Goal: Information Seeking & Learning: Understand process/instructions

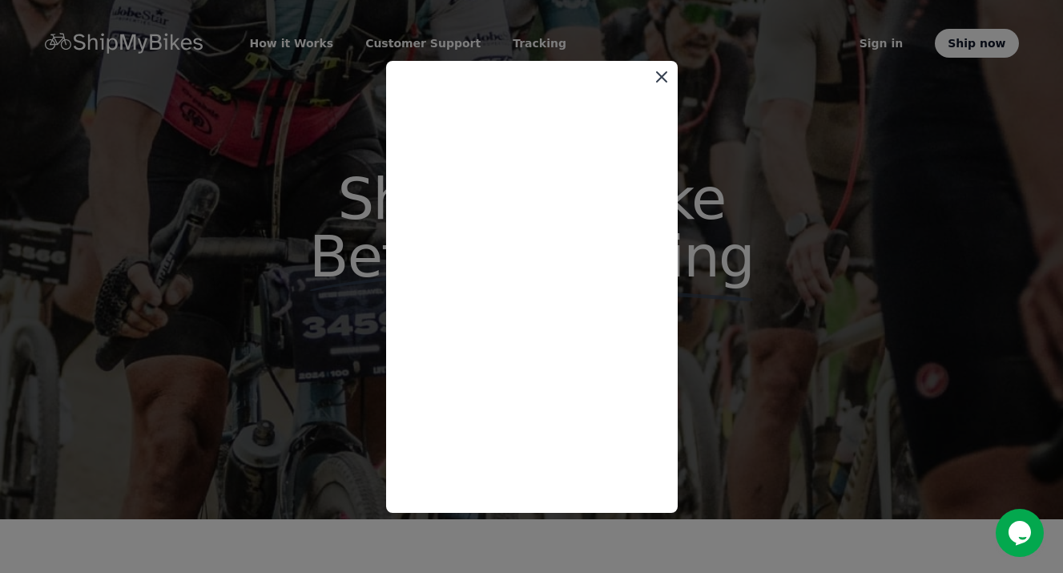
click at [660, 77] on icon at bounding box center [662, 77] width 10 height 10
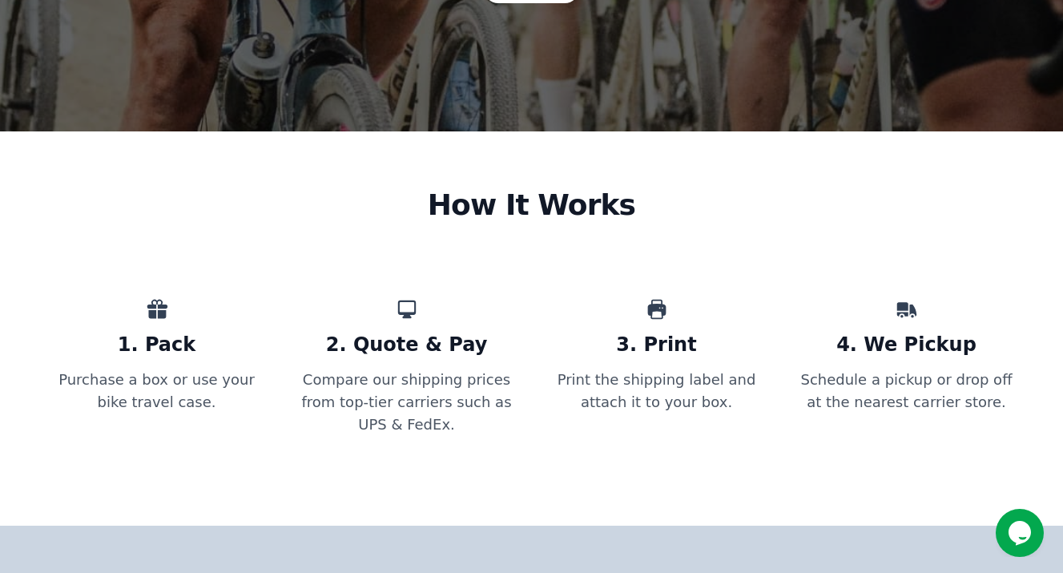
scroll to position [493, 0]
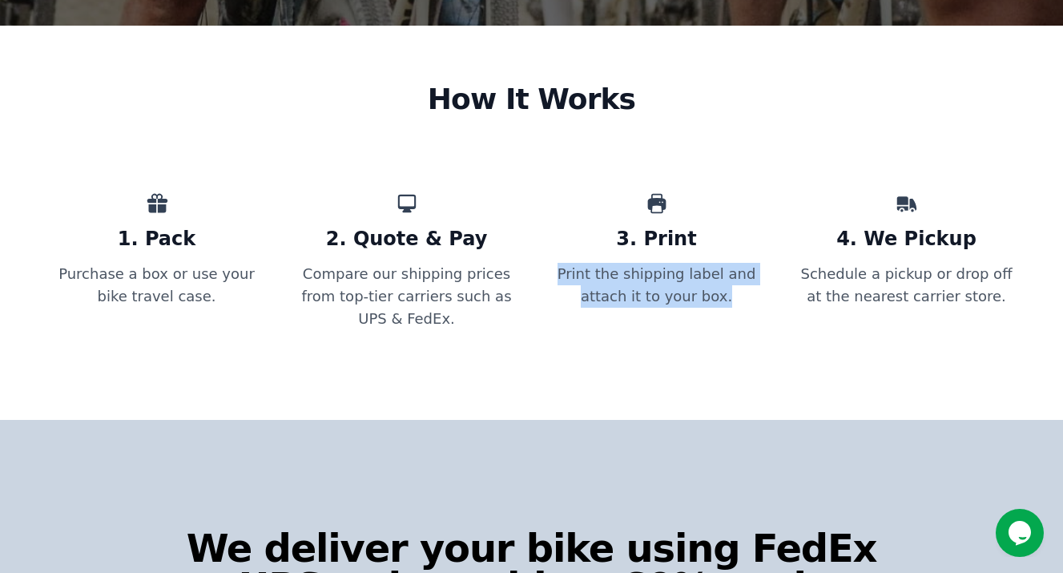
drag, startPoint x: 542, startPoint y: 216, endPoint x: 715, endPoint y: 244, distance: 175.1
click at [715, 244] on div "1. Pack Purchase a box or use your bike travel case. 2. Quote & Pay Compare our…" at bounding box center [532, 261] width 974 height 138
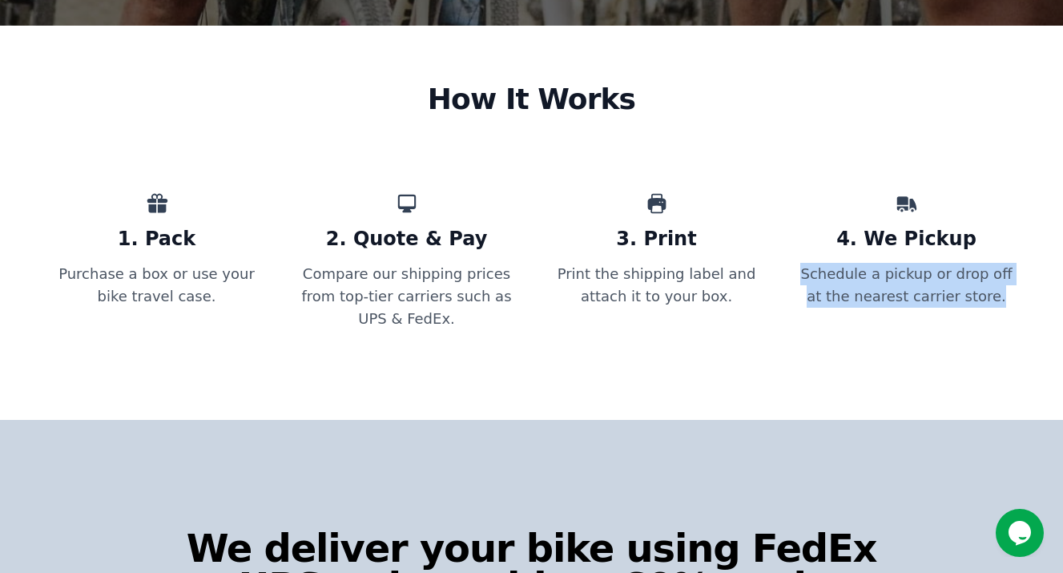
drag, startPoint x: 799, startPoint y: 214, endPoint x: 989, endPoint y: 244, distance: 192.3
click at [989, 263] on p "Schedule a pickup or drop off at the nearest carrier store." at bounding box center [907, 296] width 224 height 67
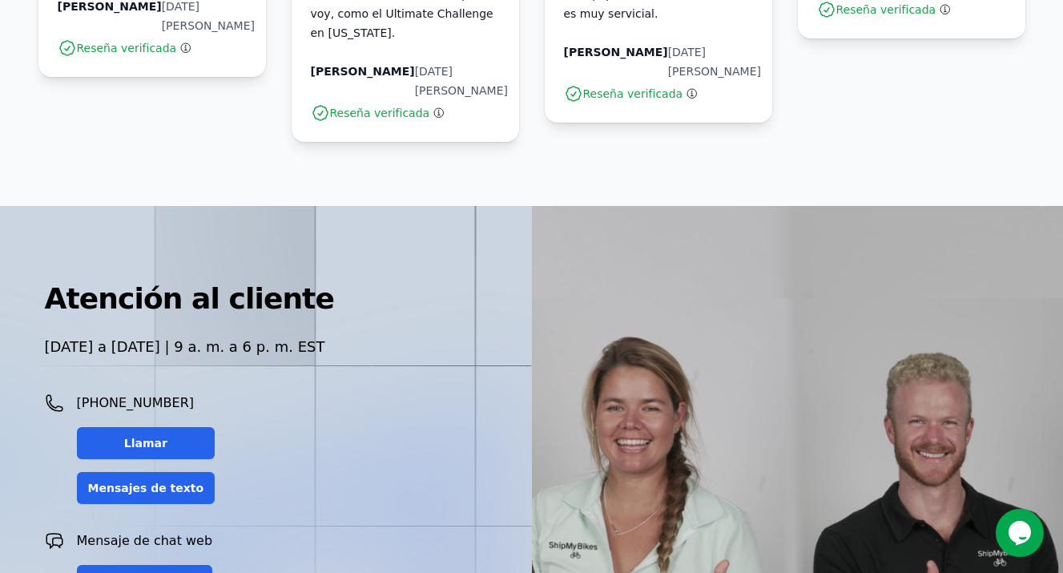
scroll to position [4470, 0]
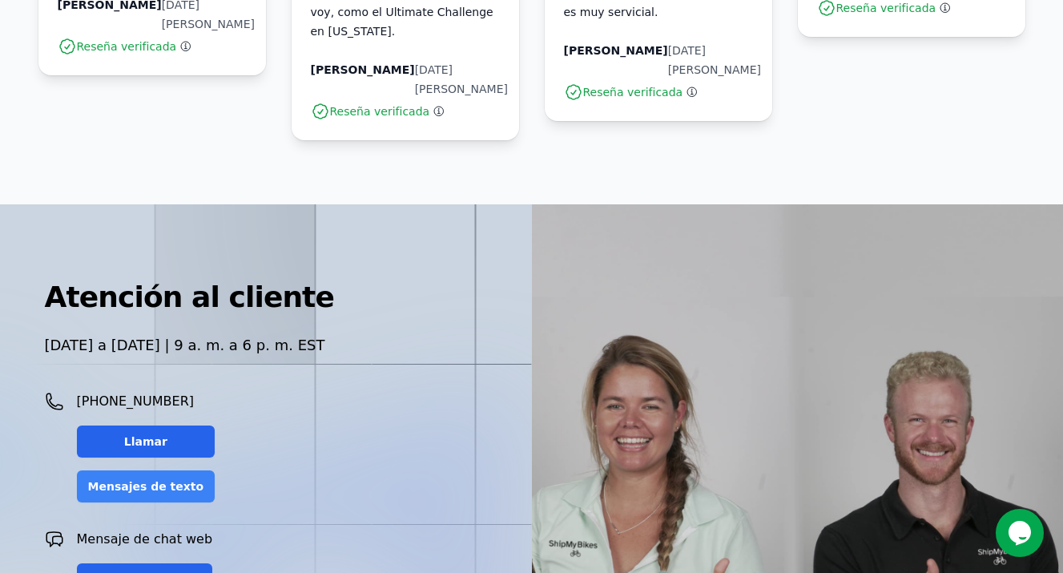
click at [154, 480] on font "Mensajes de texto" at bounding box center [146, 486] width 116 height 13
click at [165, 563] on div "Charlar" at bounding box center [145, 579] width 136 height 32
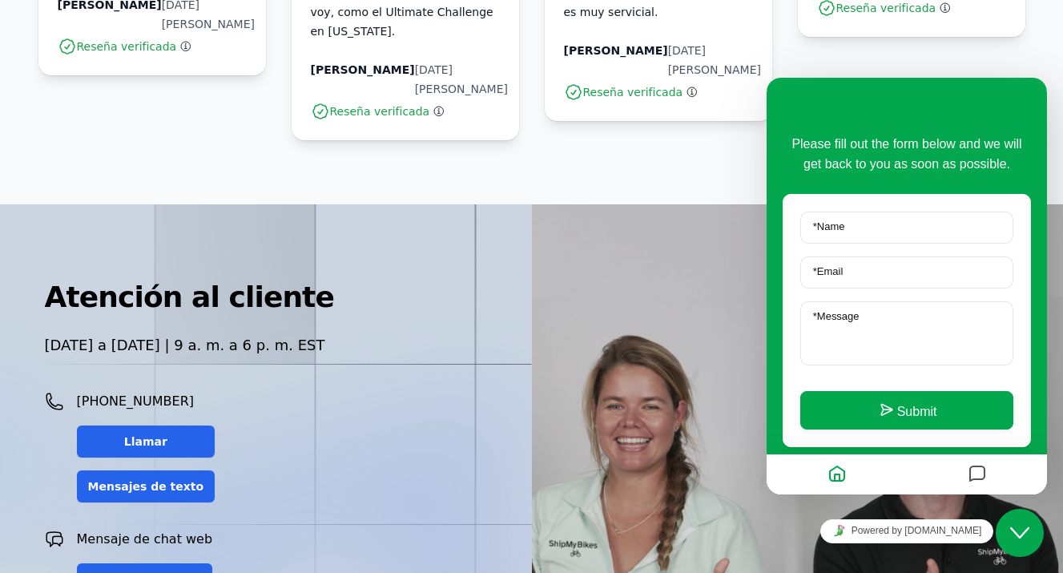
scroll to position [34, 0]
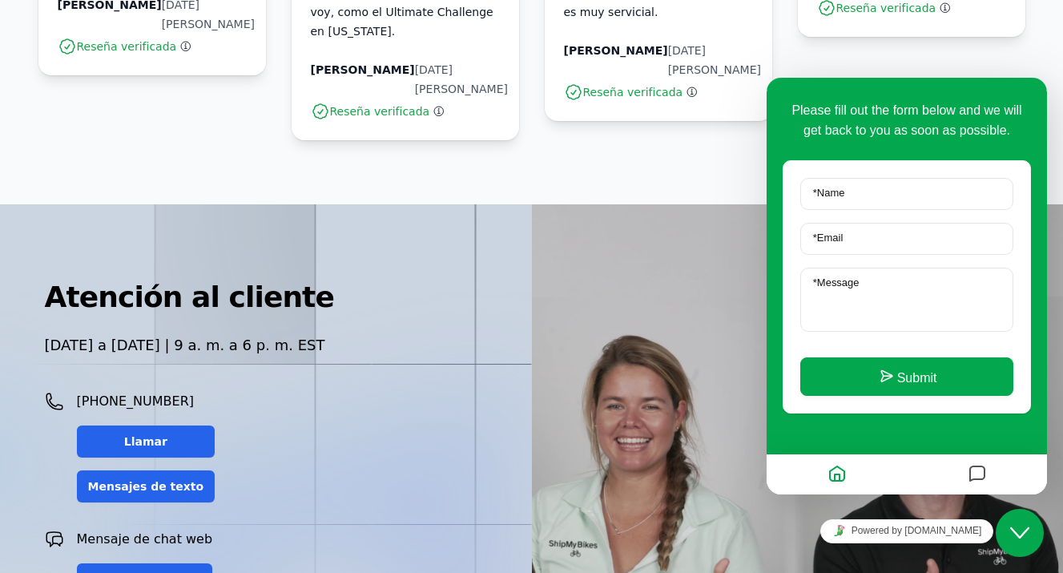
click at [987, 477] on button "Messages" at bounding box center [977, 474] width 27 height 31
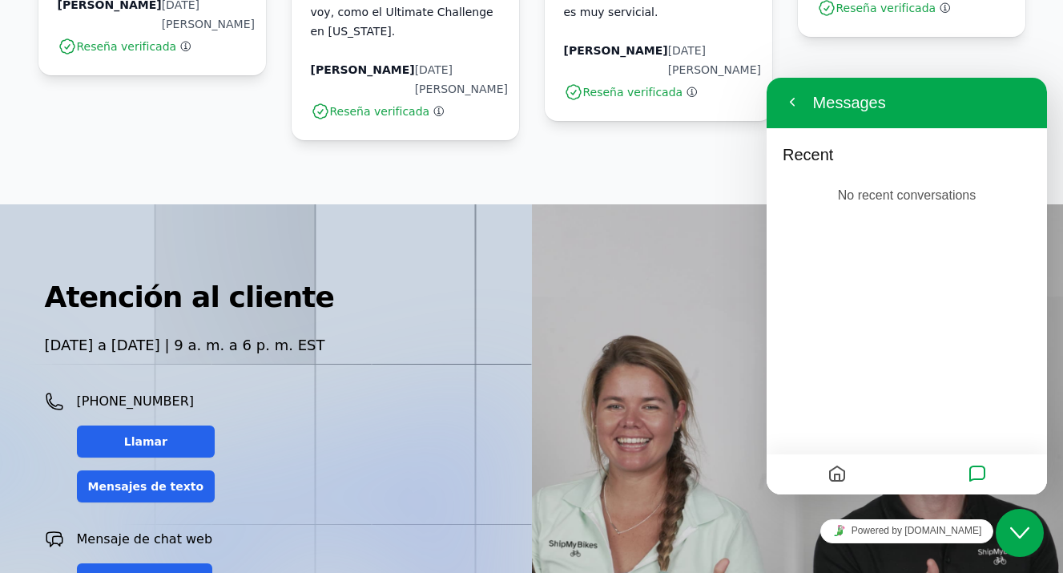
click at [867, 319] on div "Recent No recent conversations" at bounding box center [907, 286] width 280 height 417
click at [870, 460] on div at bounding box center [837, 474] width 140 height 31
click at [856, 413] on div "Recent No recent conversations" at bounding box center [907, 286] width 280 height 417
click at [877, 198] on p "No recent conversations" at bounding box center [907, 195] width 139 height 21
click at [876, 191] on p "No recent conversations" at bounding box center [907, 195] width 139 height 21
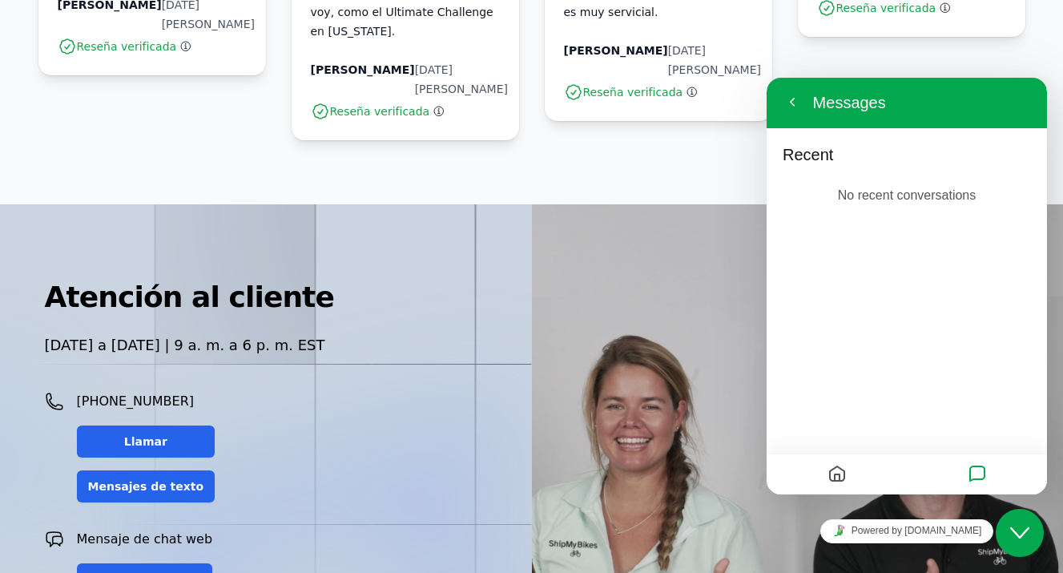
click at [803, 166] on p "Recent" at bounding box center [907, 158] width 248 height 27
click at [815, 152] on p "Recent" at bounding box center [907, 158] width 248 height 27
drag, startPoint x: 829, startPoint y: 152, endPoint x: 852, endPoint y: 152, distance: 23.2
click at [830, 152] on p "Recent" at bounding box center [907, 158] width 248 height 27
click at [852, 152] on p "Recent" at bounding box center [907, 158] width 248 height 27
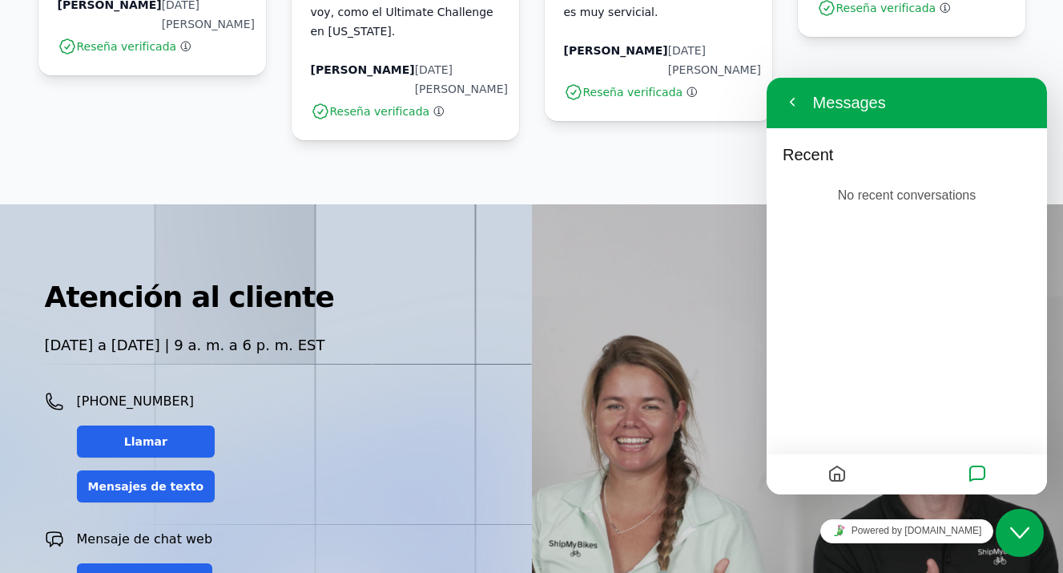
click at [834, 473] on icon "Home" at bounding box center [836, 474] width 19 height 31
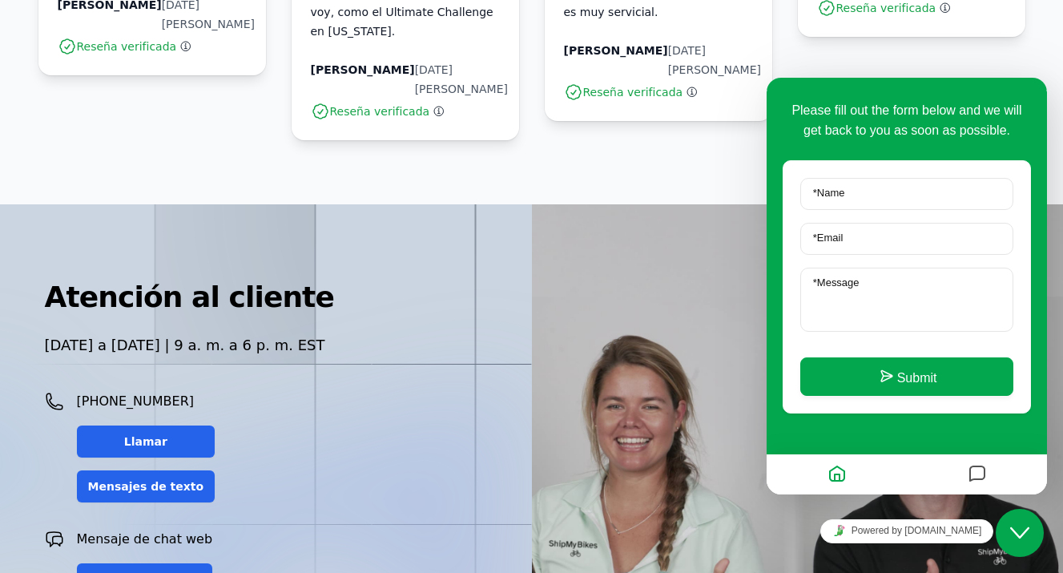
click at [979, 475] on icon "Messages" at bounding box center [977, 474] width 19 height 31
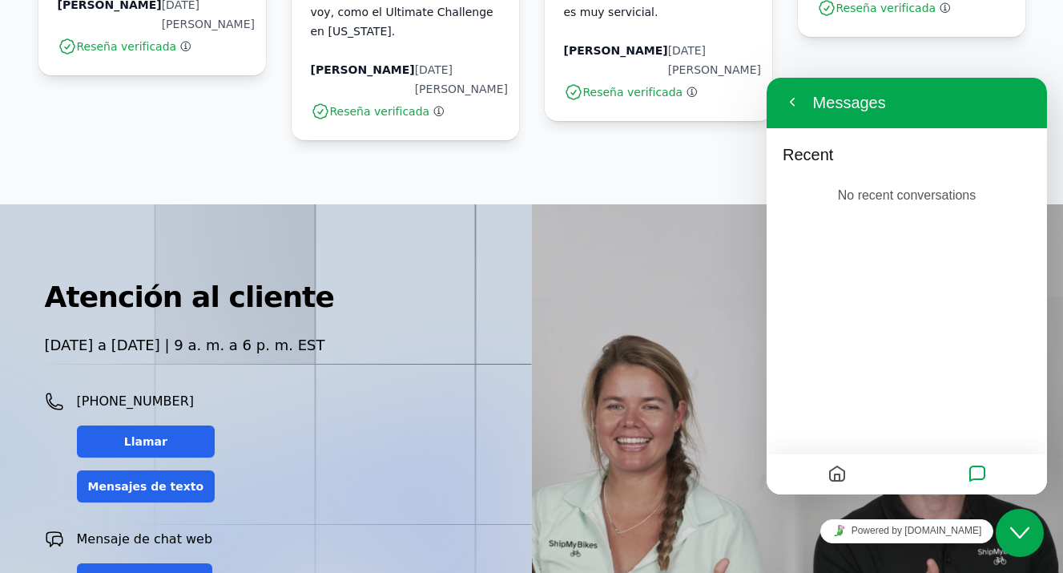
click at [851, 191] on p "No recent conversations" at bounding box center [907, 195] width 139 height 21
click at [878, 388] on div "Recent No recent conversations" at bounding box center [907, 286] width 280 height 417
drag, startPoint x: 880, startPoint y: 368, endPoint x: 874, endPoint y: 197, distance: 170.7
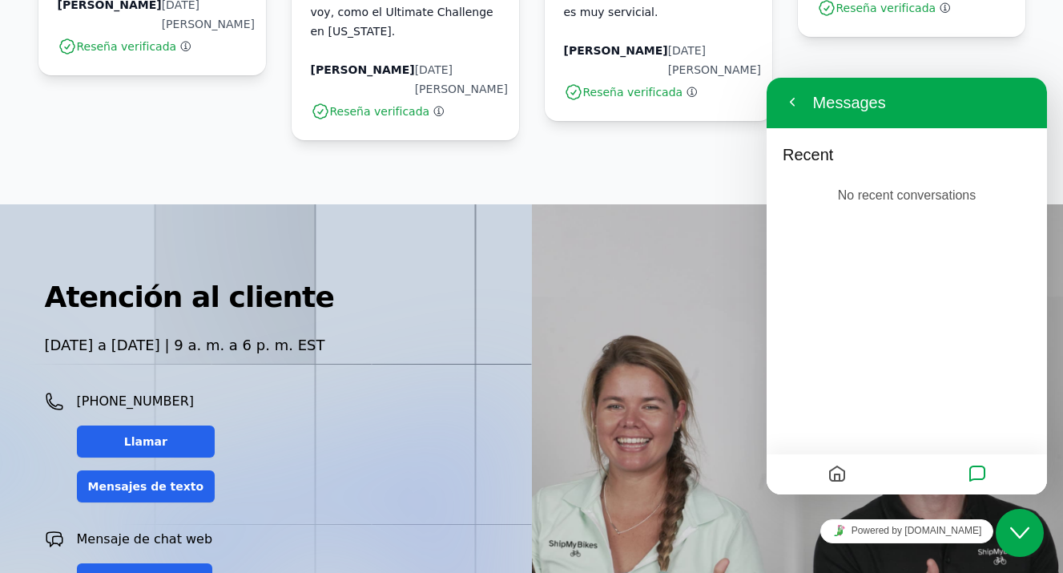
click at [880, 367] on div "Recent No recent conversations" at bounding box center [907, 286] width 280 height 417
click at [868, 191] on p "No recent conversations" at bounding box center [907, 195] width 139 height 21
click at [829, 191] on div "No recent conversations" at bounding box center [907, 195] width 164 height 46
click at [1024, 520] on button "Close Chat This icon closes the chat window." at bounding box center [1020, 533] width 48 height 48
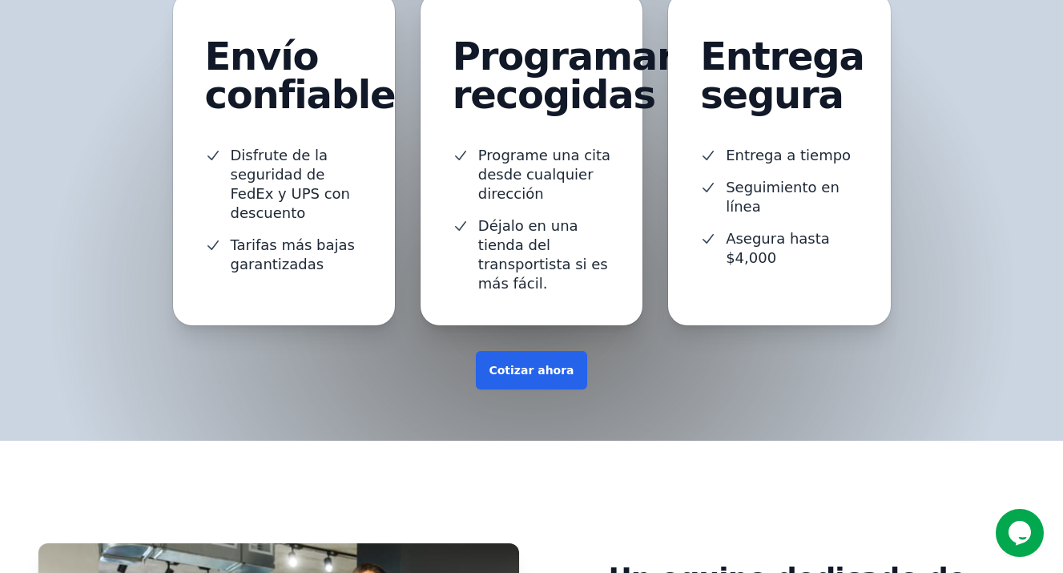
scroll to position [1391, 0]
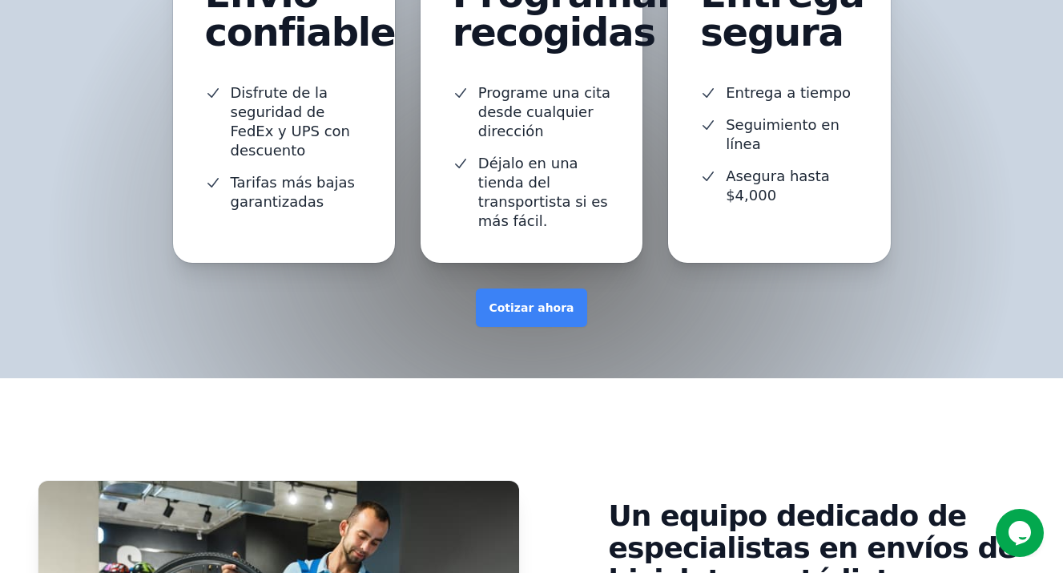
click at [524, 288] on link "Cotizar ahora" at bounding box center [531, 307] width 111 height 38
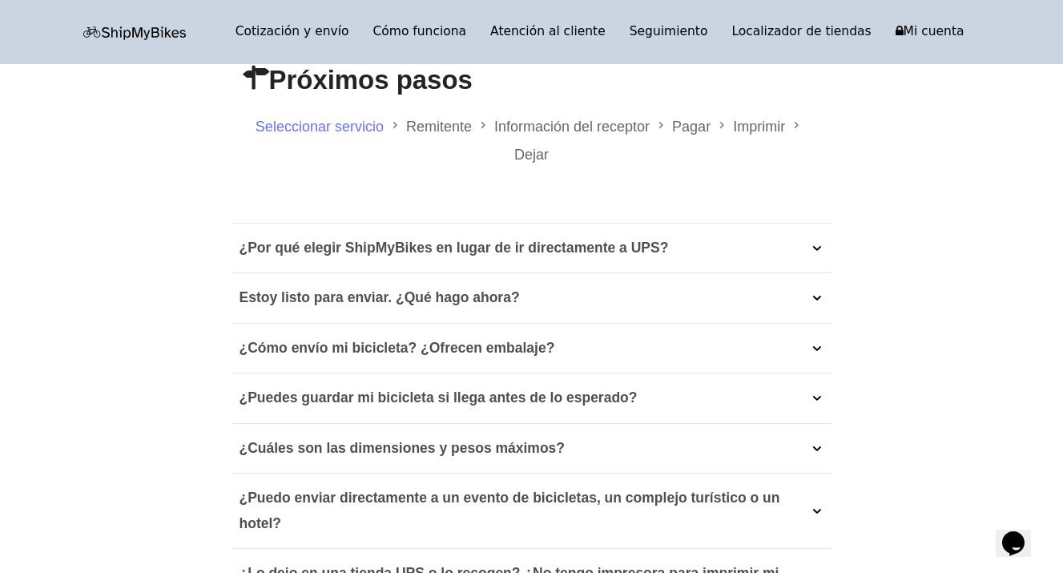
scroll to position [364, 0]
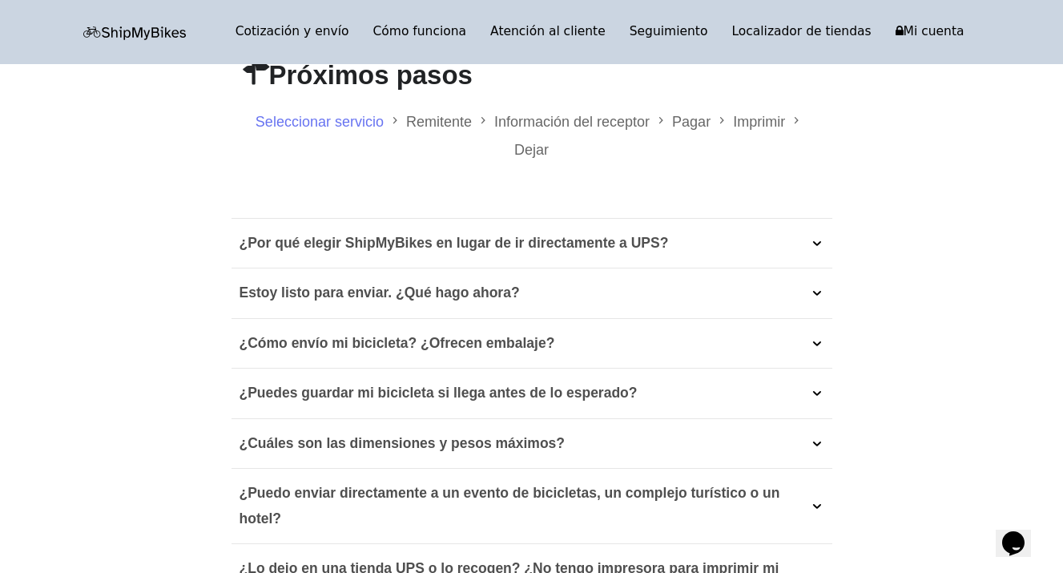
click at [814, 345] on span at bounding box center [817, 343] width 14 height 14
